Goal: Information Seeking & Learning: Learn about a topic

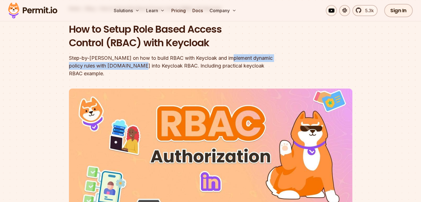
drag, startPoint x: 225, startPoint y: 60, endPoint x: 126, endPoint y: 65, distance: 98.6
click at [126, 65] on div "Step-by-step guide on how to build RBAC with Keycloak and implement dynamic pol…" at bounding box center [175, 65] width 212 height 23
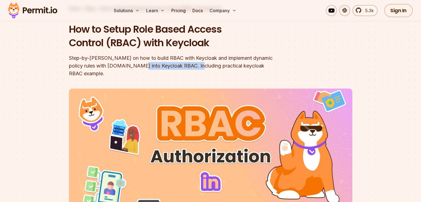
drag, startPoint x: 126, startPoint y: 65, endPoint x: 171, endPoint y: 66, distance: 45.1
click at [171, 66] on div "Step-by-step guide on how to build RBAC with Keycloak and implement dynamic pol…" at bounding box center [175, 65] width 212 height 23
drag, startPoint x: 171, startPoint y: 66, endPoint x: 256, endPoint y: 62, distance: 85.3
click at [256, 62] on div "Step-by-step guide on how to build RBAC with Keycloak and implement dynamic pol…" at bounding box center [175, 65] width 212 height 23
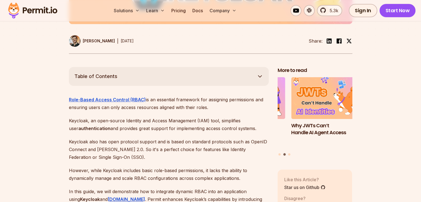
scroll to position [269, 0]
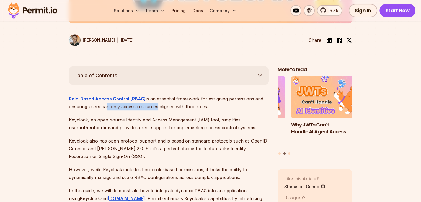
drag, startPoint x: 155, startPoint y: 95, endPoint x: 105, endPoint y: 100, distance: 50.9
click at [105, 100] on p "Role-Based Access Control (RBAC) is an essential framework for assigning permis…" at bounding box center [169, 102] width 200 height 15
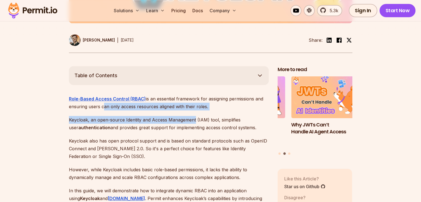
drag, startPoint x: 105, startPoint y: 100, endPoint x: 179, endPoint y: 108, distance: 74.8
click at [179, 116] on p "Keycloak, an open-source Identity and Access Management (IAM) tool, simplifies …" at bounding box center [169, 123] width 200 height 15
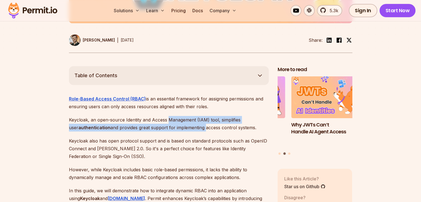
drag, startPoint x: 179, startPoint y: 108, endPoint x: 168, endPoint y: 118, distance: 14.5
click at [168, 118] on p "Keycloak, an open-source Identity and Access Management (IAM) tool, simplifies …" at bounding box center [169, 123] width 200 height 15
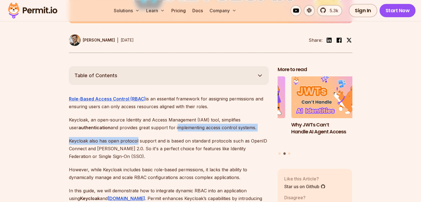
drag, startPoint x: 168, startPoint y: 118, endPoint x: 121, endPoint y: 131, distance: 49.3
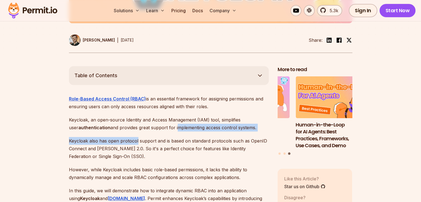
click at [121, 137] on p "Keycloak also has open protocol support and is based on standard protocols such…" at bounding box center [169, 148] width 200 height 23
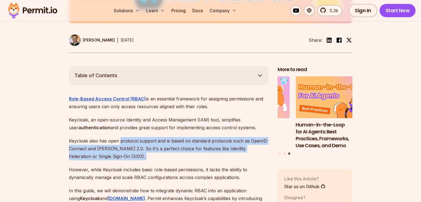
drag, startPoint x: 121, startPoint y: 131, endPoint x: 107, endPoint y: 145, distance: 19.4
click at [107, 145] on p "Keycloak also has open protocol support and is based on standard protocols such…" at bounding box center [169, 148] width 200 height 23
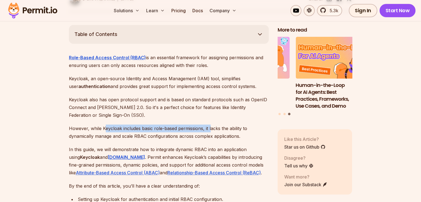
drag, startPoint x: 105, startPoint y: 120, endPoint x: 209, endPoint y: 123, distance: 104.1
click at [209, 124] on p "However, while Keycloak includes basic role-based permissions, it lacks the abi…" at bounding box center [169, 131] width 200 height 15
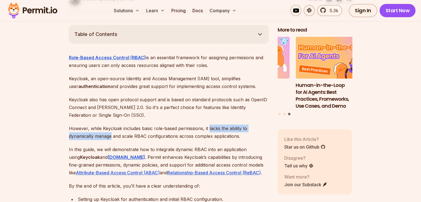
drag, startPoint x: 209, startPoint y: 123, endPoint x: 108, endPoint y: 124, distance: 100.7
click at [108, 124] on p "However, while Keycloak includes basic role-based permissions, it lacks the abi…" at bounding box center [169, 131] width 200 height 15
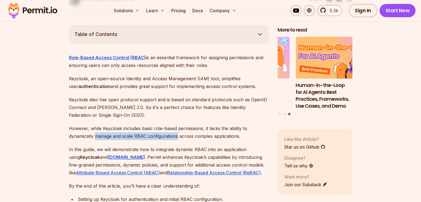
drag, startPoint x: 108, startPoint y: 124, endPoint x: 166, endPoint y: 125, distance: 57.5
click at [166, 125] on p "However, while Keycloak includes basic role-based permissions, it lacks the abi…" at bounding box center [169, 131] width 200 height 15
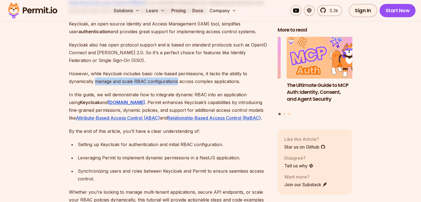
scroll to position [361, 0]
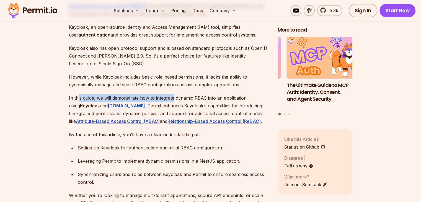
drag, startPoint x: 77, startPoint y: 90, endPoint x: 173, endPoint y: 90, distance: 95.7
click at [173, 94] on p "In this guide, we will demonstrate how to integrate dynamic RBAC into an applic…" at bounding box center [169, 109] width 200 height 31
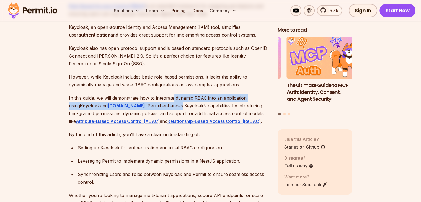
drag, startPoint x: 173, startPoint y: 90, endPoint x: 148, endPoint y: 98, distance: 25.6
click at [148, 98] on p "In this guide, we will demonstrate how to integrate dynamic RBAC into an applic…" at bounding box center [169, 109] width 200 height 31
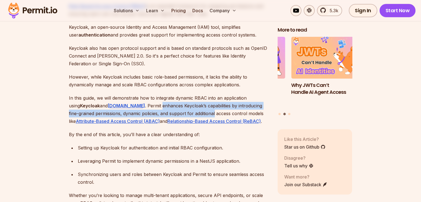
drag, startPoint x: 148, startPoint y: 98, endPoint x: 170, endPoint y: 103, distance: 22.3
click at [170, 103] on p "In this guide, we will demonstrate how to integrate dynamic RBAC into an applic…" at bounding box center [169, 109] width 200 height 31
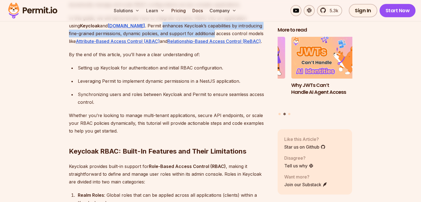
scroll to position [442, 0]
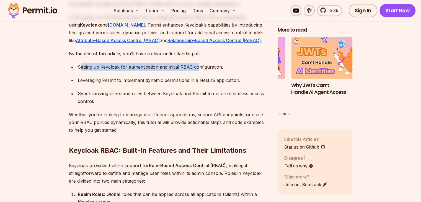
drag, startPoint x: 82, startPoint y: 58, endPoint x: 197, endPoint y: 59, distance: 115.1
click at [197, 63] on div "Setting up Keycloak for authentication and initial RBAC configuration." at bounding box center [173, 67] width 191 height 8
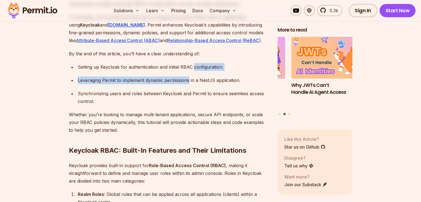
drag, startPoint x: 197, startPoint y: 59, endPoint x: 171, endPoint y: 70, distance: 27.8
click at [171, 70] on ul "Setting up Keycloak for authentication and initial RBAC configuration. Leveragi…" at bounding box center [169, 84] width 200 height 42
click at [171, 76] on div "Leveraging Permit to implement dynamic permissions in a NestJS application." at bounding box center [173, 80] width 191 height 8
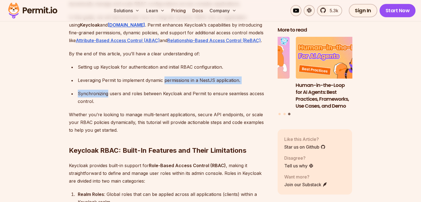
drag, startPoint x: 171, startPoint y: 70, endPoint x: 125, endPoint y: 79, distance: 47.1
click at [125, 79] on ul "Setting up Keycloak for authentication and initial RBAC configuration. Leveragi…" at bounding box center [169, 84] width 200 height 42
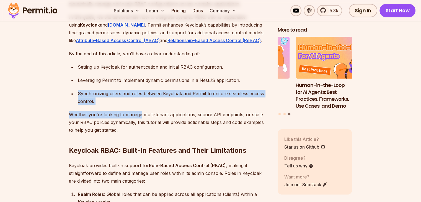
drag, startPoint x: 125, startPoint y: 79, endPoint x: 139, endPoint y: 101, distance: 25.9
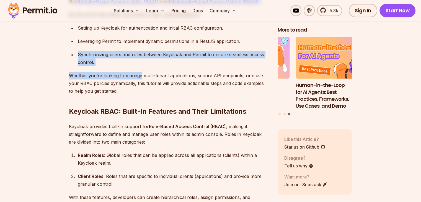
scroll to position [481, 0]
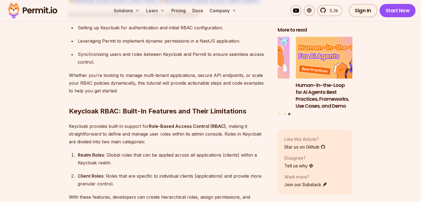
click at [139, 101] on h2 "Keycloak RBAC: Built-In Features and Their Limitations" at bounding box center [169, 100] width 200 height 31
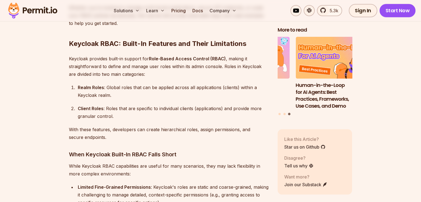
scroll to position [551, 0]
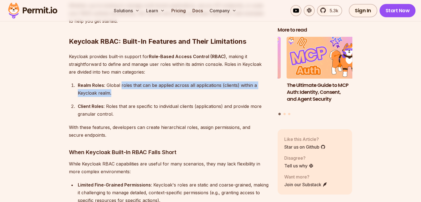
drag, startPoint x: 121, startPoint y: 75, endPoint x: 111, endPoint y: 82, distance: 12.7
click at [111, 82] on div "Realm Roles : Global roles that can be applied across all applications (clients…" at bounding box center [173, 88] width 191 height 15
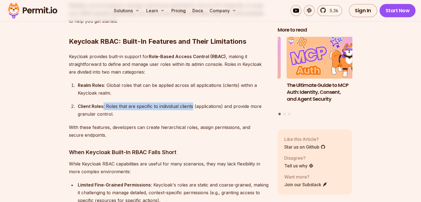
drag, startPoint x: 102, startPoint y: 96, endPoint x: 193, endPoint y: 97, distance: 90.2
click at [193, 102] on div "Client Roles : Roles that are specific to individual clients (applications) and…" at bounding box center [173, 109] width 191 height 15
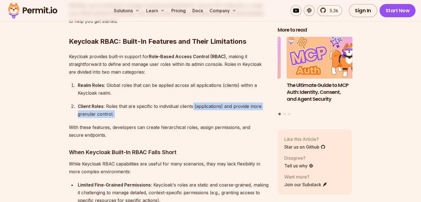
drag, startPoint x: 193, startPoint y: 97, endPoint x: 124, endPoint y: 103, distance: 68.8
click at [124, 103] on div "Client Roles : Roles that are specific to individual clients (applications) and…" at bounding box center [173, 109] width 191 height 15
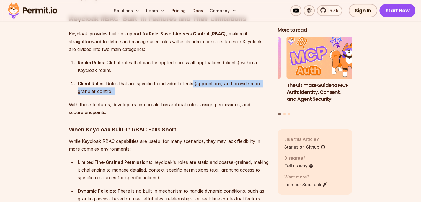
scroll to position [574, 0]
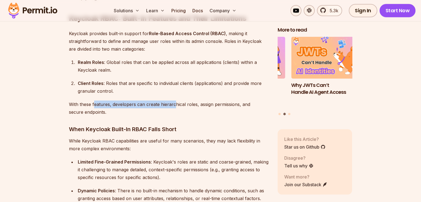
drag, startPoint x: 174, startPoint y: 98, endPoint x: 93, endPoint y: 99, distance: 81.1
click at [93, 100] on p "With these features, developers can create hierarchical roles, assign permissio…" at bounding box center [169, 107] width 200 height 15
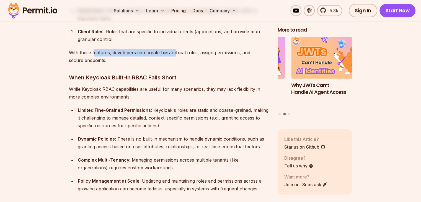
scroll to position [625, 0]
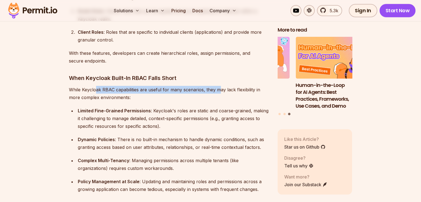
drag, startPoint x: 95, startPoint y: 83, endPoint x: 219, endPoint y: 85, distance: 123.4
click at [219, 86] on p "While Keycloak RBAC capabilities are useful for many scenarios, they may lack f…" at bounding box center [169, 93] width 200 height 15
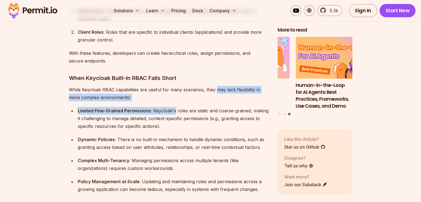
drag, startPoint x: 219, startPoint y: 85, endPoint x: 163, endPoint y: 104, distance: 59.2
click at [163, 107] on div "Limited Fine-Grained Permissions : Keycloak's roles are static and coarse-grain…" at bounding box center [173, 118] width 191 height 23
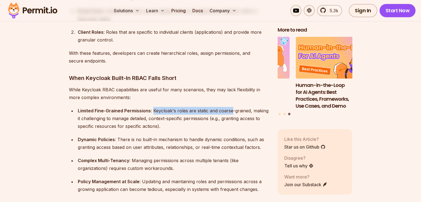
drag, startPoint x: 163, startPoint y: 104, endPoint x: 217, endPoint y: 103, distance: 54.2
click at [217, 107] on div "Limited Fine-Grained Permissions : Keycloak's roles are static and coarse-grain…" at bounding box center [173, 118] width 191 height 23
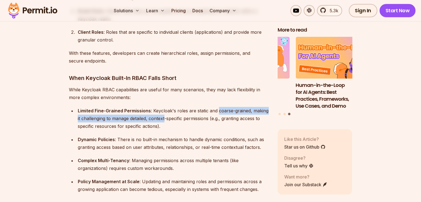
drag, startPoint x: 217, startPoint y: 103, endPoint x: 155, endPoint y: 107, distance: 61.5
click at [155, 107] on div "Limited Fine-Grained Permissions : Keycloak's roles are static and coarse-grain…" at bounding box center [173, 118] width 191 height 23
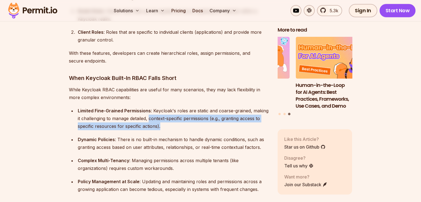
drag, startPoint x: 155, startPoint y: 107, endPoint x: 212, endPoint y: 116, distance: 57.7
click at [212, 116] on div "Limited Fine-Grained Permissions : Keycloak's roles are static and coarse-grain…" at bounding box center [173, 118] width 191 height 23
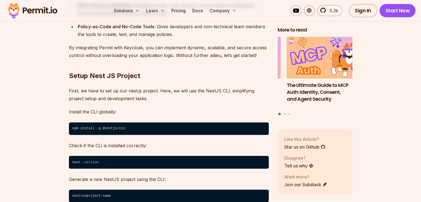
scroll to position [906, 0]
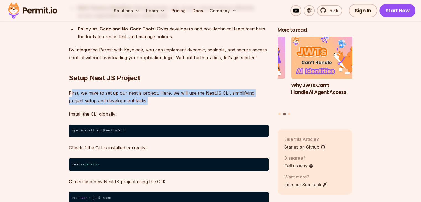
drag, startPoint x: 139, startPoint y: 91, endPoint x: 71, endPoint y: 80, distance: 69.5
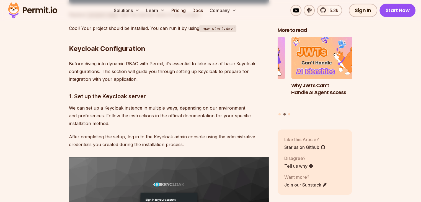
scroll to position [1106, 0]
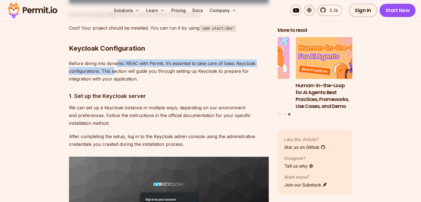
drag, startPoint x: 118, startPoint y: 54, endPoint x: 115, endPoint y: 64, distance: 10.6
click at [115, 64] on p "Before diving into dynamic RBAC with Permit, it’s essential to take care of bas…" at bounding box center [169, 70] width 200 height 23
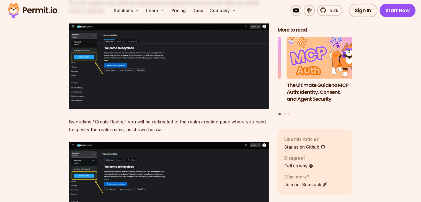
scroll to position [1512, 0]
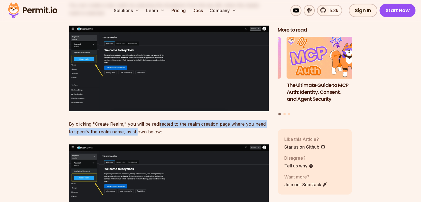
drag, startPoint x: 159, startPoint y: 110, endPoint x: 130, endPoint y: 120, distance: 30.2
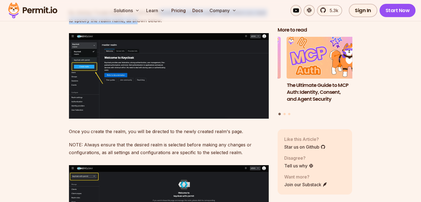
scroll to position [1623, 0]
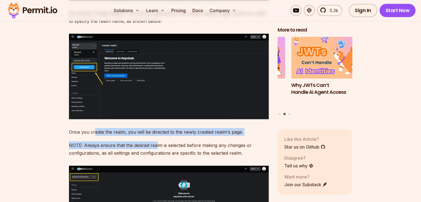
drag, startPoint x: 95, startPoint y: 122, endPoint x: 155, endPoint y: 136, distance: 62.4
click at [155, 141] on p "NOTE: Always ensure that the desired realm is selected before making any change…" at bounding box center [169, 148] width 200 height 15
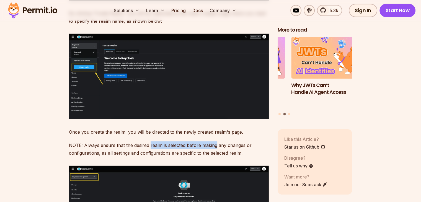
drag, startPoint x: 155, startPoint y: 136, endPoint x: 204, endPoint y: 136, distance: 48.4
click at [204, 141] on p "NOTE: Always ensure that the desired realm is selected before making any change…" at bounding box center [169, 148] width 200 height 15
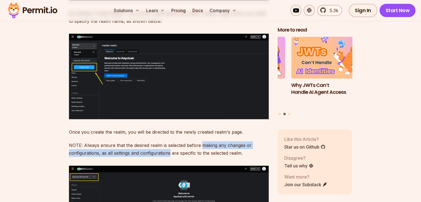
drag, startPoint x: 204, startPoint y: 136, endPoint x: 143, endPoint y: 142, distance: 61.4
click at [143, 142] on p "NOTE: Always ensure that the desired realm is selected before making any change…" at bounding box center [169, 148] width 200 height 15
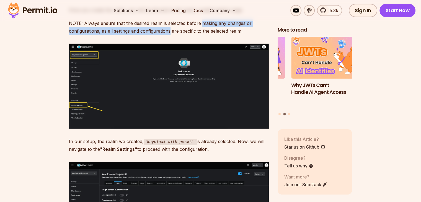
scroll to position [1739, 0]
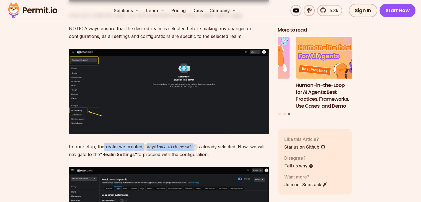
drag, startPoint x: 188, startPoint y: 139, endPoint x: 103, endPoint y: 137, distance: 84.9
click at [103, 143] on p "In our setup, the realm we created, keycloak-with-permit is already selected. N…" at bounding box center [169, 151] width 200 height 16
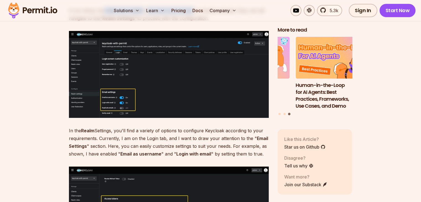
scroll to position [1876, 0]
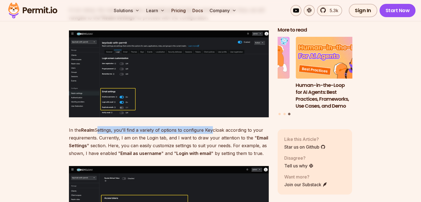
drag, startPoint x: 95, startPoint y: 120, endPoint x: 210, endPoint y: 120, distance: 114.8
click at [210, 126] on p "In the Realm Settings, you'll find a variety of options to configure Keycloak a…" at bounding box center [169, 141] width 200 height 31
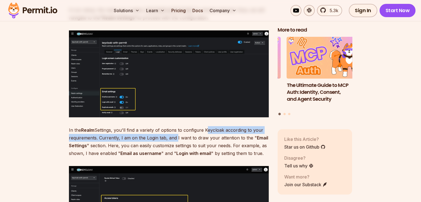
drag, startPoint x: 210, startPoint y: 120, endPoint x: 168, endPoint y: 128, distance: 43.3
click at [168, 128] on p "In the Realm Settings, you'll find a variety of options to configure Keycloak a…" at bounding box center [169, 141] width 200 height 31
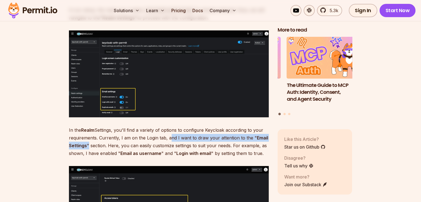
drag, startPoint x: 168, startPoint y: 128, endPoint x: 87, endPoint y: 138, distance: 81.4
click at [87, 138] on p "In the Realm Settings, you'll find a variety of options to configure Keycloak a…" at bounding box center [169, 141] width 200 height 31
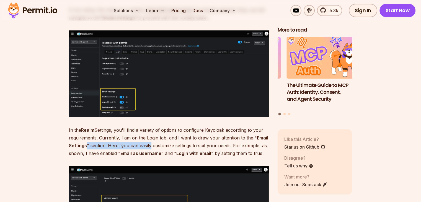
drag, startPoint x: 87, startPoint y: 138, endPoint x: 138, endPoint y: 140, distance: 51.5
click at [138, 140] on p "In the Realm Settings, you'll find a variety of options to configure Keycloak a…" at bounding box center [169, 141] width 200 height 31
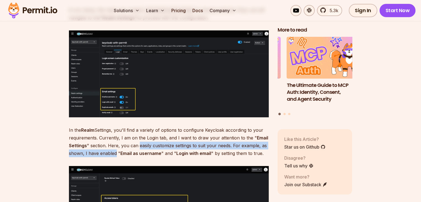
drag, startPoint x: 138, startPoint y: 140, endPoint x: 112, endPoint y: 146, distance: 26.7
click at [112, 146] on p "In the Realm Settings, you'll find a variety of options to configure Keycloak a…" at bounding box center [169, 141] width 200 height 31
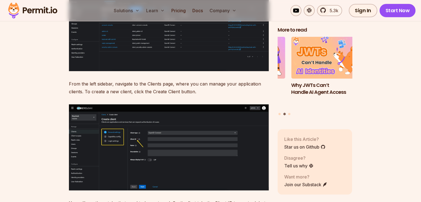
scroll to position [2276, 0]
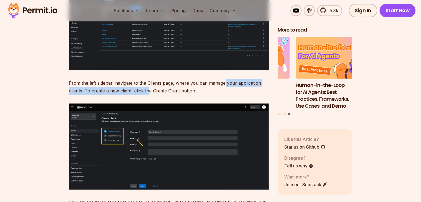
drag, startPoint x: 148, startPoint y: 79, endPoint x: 223, endPoint y: 77, distance: 74.7
click at [223, 79] on p "From the left sidebar, navigate to the Clients page, where you can manage your …" at bounding box center [169, 86] width 200 height 15
drag, startPoint x: 223, startPoint y: 77, endPoint x: 104, endPoint y: 79, distance: 118.7
click at [104, 79] on p "From the left sidebar, navigate to the Clients page, where you can manage your …" at bounding box center [169, 86] width 200 height 15
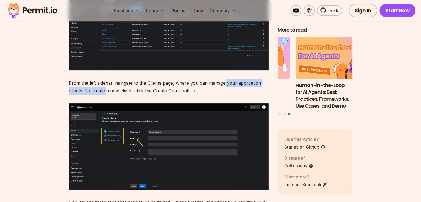
click at [104, 79] on p "From the left sidebar, navigate to the Clients page, where you can manage your …" at bounding box center [169, 86] width 200 height 15
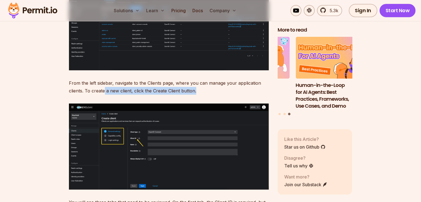
drag, startPoint x: 104, startPoint y: 79, endPoint x: 193, endPoint y: 83, distance: 88.4
click at [193, 83] on p "From the left sidebar, navigate to the Clients page, where you can manage your …" at bounding box center [169, 86] width 200 height 15
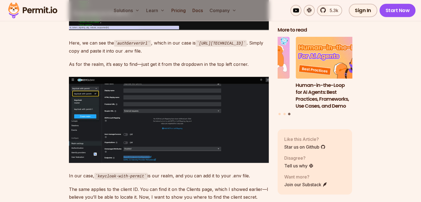
scroll to position [3528, 0]
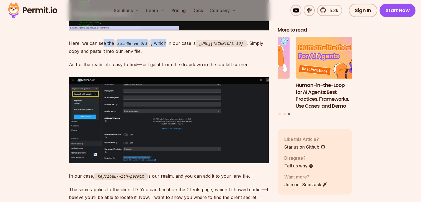
drag, startPoint x: 103, startPoint y: 53, endPoint x: 163, endPoint y: 56, distance: 60.1
click at [163, 55] on p "Here, we can see the authServerUrl , which in our case is http://0.0.0.0:8080 .…" at bounding box center [169, 47] width 200 height 16
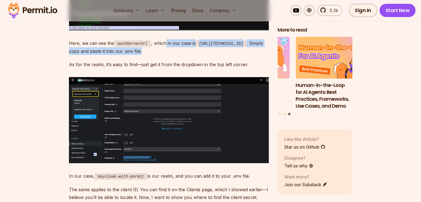
drag, startPoint x: 163, startPoint y: 56, endPoint x: 139, endPoint y: 66, distance: 25.3
click at [139, 55] on p "Here, we can see the authServerUrl , which in our case is http://0.0.0.0:8080 .…" at bounding box center [169, 47] width 200 height 16
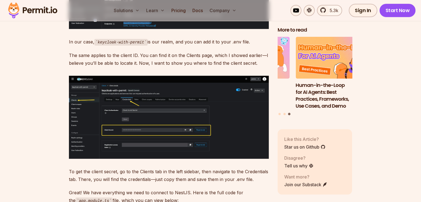
scroll to position [3664, 0]
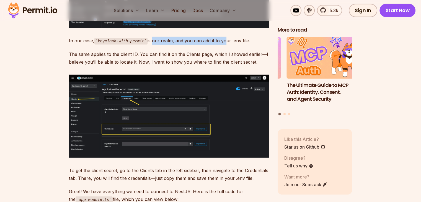
drag, startPoint x: 148, startPoint y: 58, endPoint x: 220, endPoint y: 57, distance: 72.2
click at [220, 45] on p "In our case, keycloak-with-permit is our realm, and you can add it to your .env…" at bounding box center [169, 41] width 200 height 8
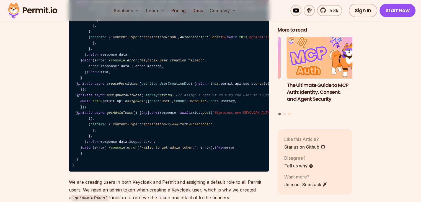
scroll to position [6279, 0]
drag, startPoint x: 174, startPoint y: 86, endPoint x: 74, endPoint y: 85, distance: 99.6
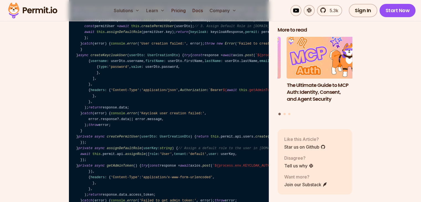
scroll to position [6225, 0]
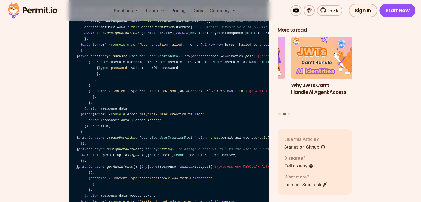
copy code "@Permissions ( 'read:resource' , 'write:resource' )"
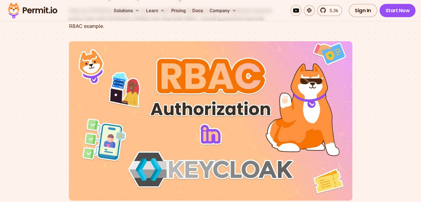
scroll to position [0, 0]
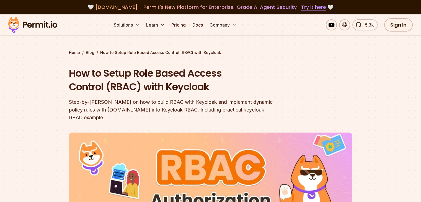
click at [396, 35] on div "Solutions Learn Pricing Docs Company 5.3k Sign In Start Now" at bounding box center [210, 24] width 421 height 21
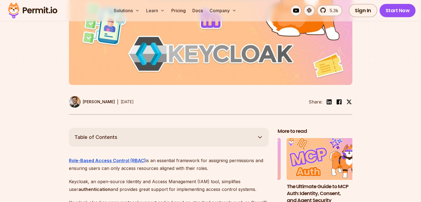
scroll to position [207, 0]
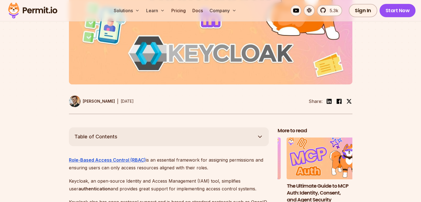
click at [207, 133] on button "Table of Contents" at bounding box center [169, 136] width 200 height 19
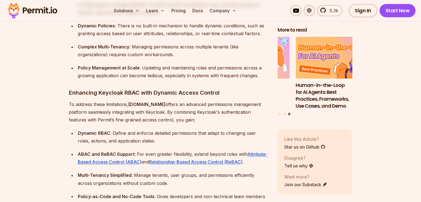
scroll to position [872, 0]
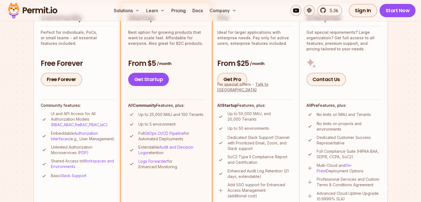
scroll to position [149, 0]
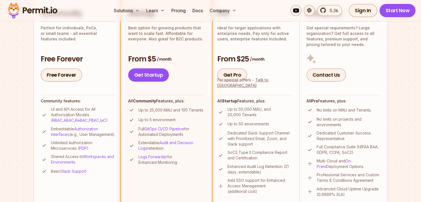
drag, startPoint x: 50, startPoint y: 112, endPoint x: 90, endPoint y: 138, distance: 47.7
click at [90, 138] on ul "UI and API Access for All Authorization Models ( RBAC , ABAC , ReBAC , PBAC , I…" at bounding box center [78, 140] width 75 height 68
click at [90, 137] on p "Embeddable Authorization Interfaces (e.g., User Management)" at bounding box center [83, 131] width 64 height 11
drag, startPoint x: 90, startPoint y: 138, endPoint x: 90, endPoint y: 152, distance: 13.8
click at [90, 152] on ul "UI and API Access for All Authorization Models ( RBAC , ABAC , ReBAC , PBAC , I…" at bounding box center [78, 140] width 75 height 68
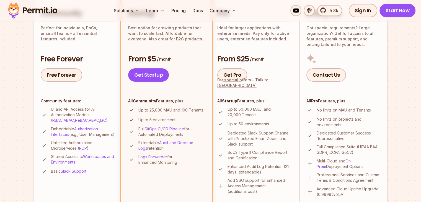
click at [90, 151] on p "Unlimited Authorization Microservices ( PDP )" at bounding box center [83, 145] width 64 height 11
drag, startPoint x: 90, startPoint y: 152, endPoint x: 47, endPoint y: 149, distance: 43.3
click at [47, 149] on li "Unlimited Authorization Microservices ( PDP )" at bounding box center [78, 145] width 75 height 11
drag, startPoint x: 50, startPoint y: 161, endPoint x: 93, endPoint y: 177, distance: 46.0
click at [93, 175] on ul "UI and API Access for All Authorization Models ( RBAC , ABAC , ReBAC , PBAC , I…" at bounding box center [78, 140] width 75 height 68
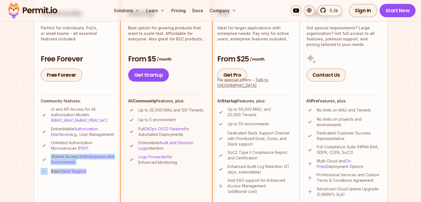
click at [93, 175] on li "Basic Slack Support" at bounding box center [78, 171] width 75 height 7
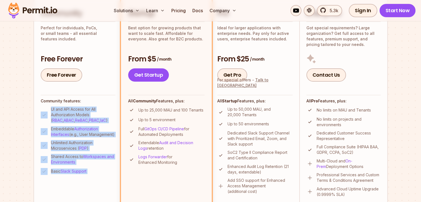
drag, startPoint x: 93, startPoint y: 177, endPoint x: 45, endPoint y: 109, distance: 83.0
click at [45, 109] on ul "UI and API Access for All Authorization Models ( RBAC , ABAC , ReBAC , PBAC , I…" at bounding box center [78, 140] width 75 height 68
click at [33, 120] on li "Community Perfect for individuals, PoCs, or small teams - all essential feature…" at bounding box center [77, 102] width 89 height 209
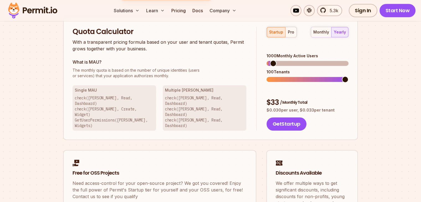
scroll to position [358, 0]
